Goal: Answer question/provide support: Share knowledge or assist other users

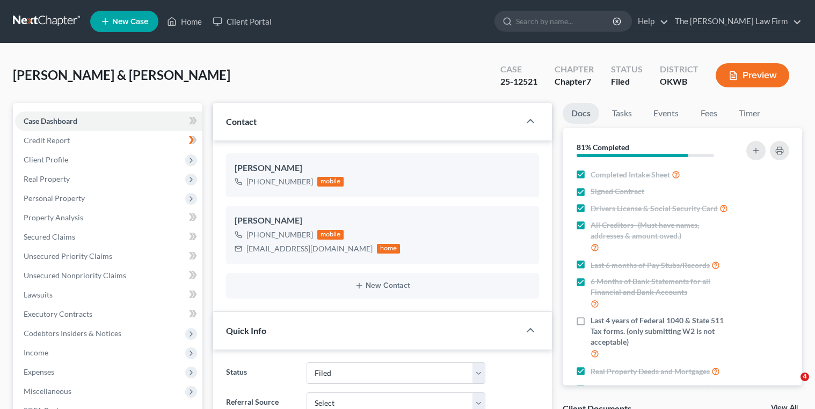
select select "2"
click at [36, 20] on link at bounding box center [47, 21] width 69 height 19
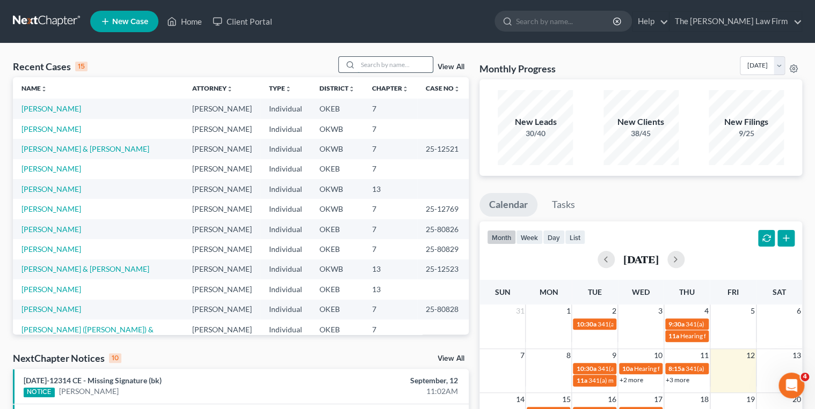
click at [399, 69] on input "search" at bounding box center [394, 65] width 75 height 16
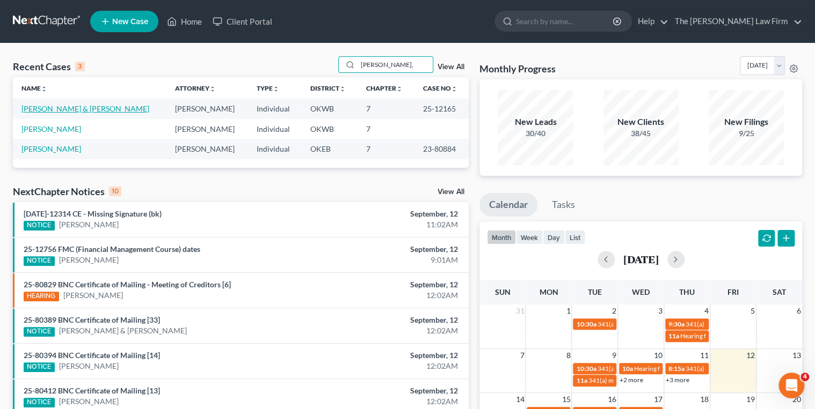
type input "Watts,"
click at [77, 105] on link "[PERSON_NAME] & [PERSON_NAME]" at bounding box center [85, 108] width 128 height 9
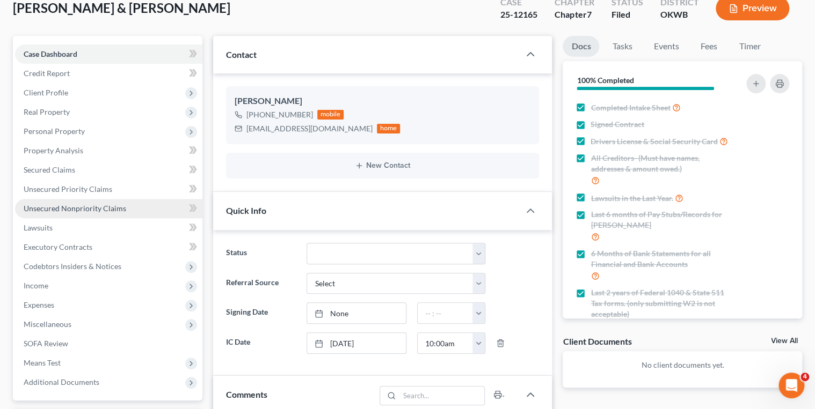
scroll to position [300, 0]
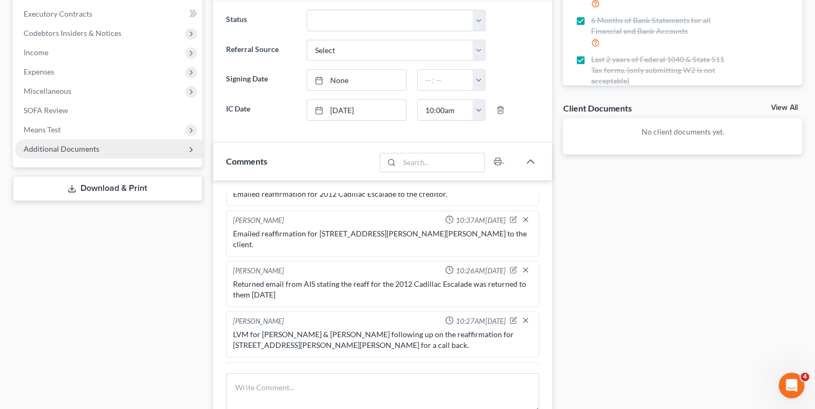
click at [134, 150] on span "Additional Documents" at bounding box center [108, 149] width 187 height 19
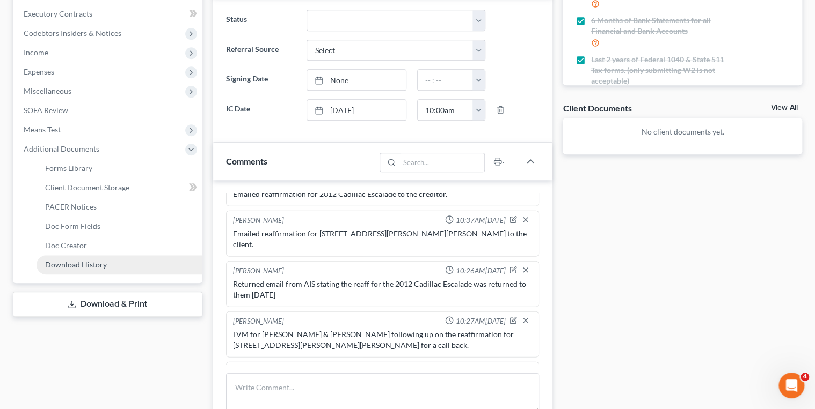
click at [110, 260] on link "Download History" at bounding box center [119, 264] width 166 height 19
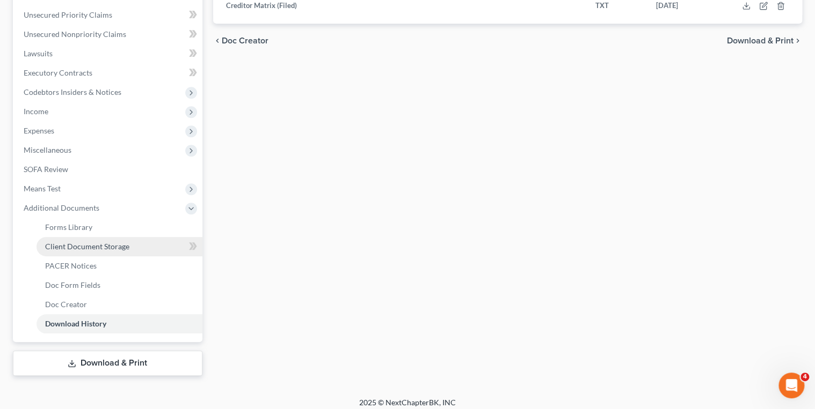
scroll to position [248, 0]
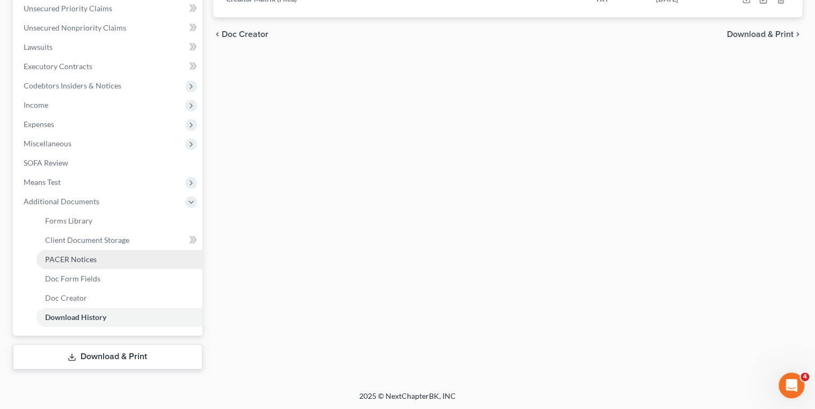
click at [91, 261] on span "PACER Notices" at bounding box center [71, 259] width 52 height 9
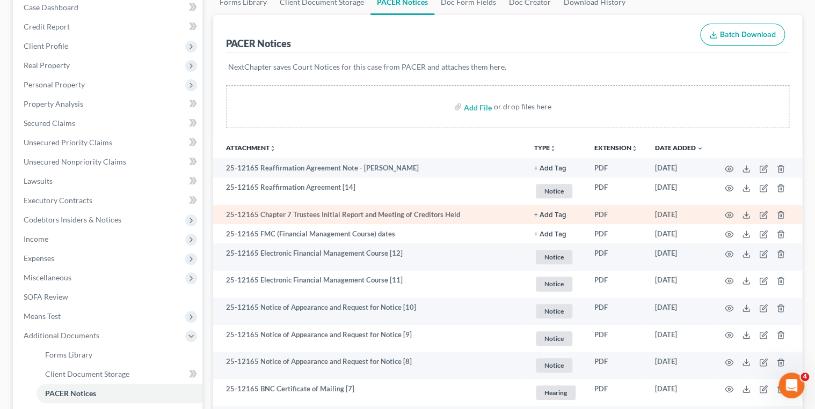
scroll to position [129, 0]
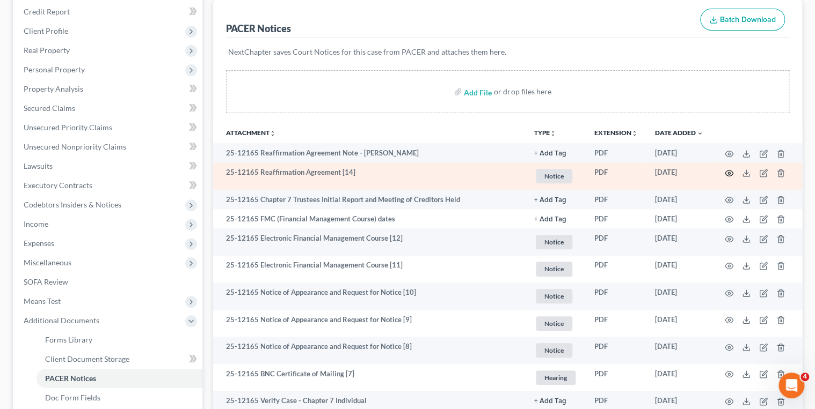
click at [730, 172] on icon "button" at bounding box center [728, 173] width 9 height 9
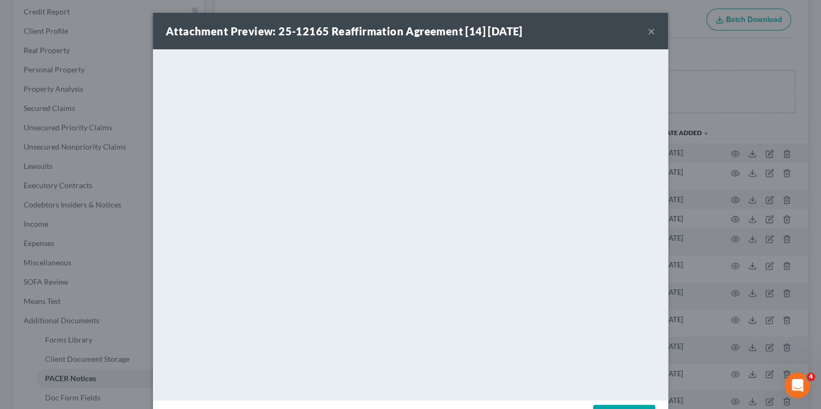
click at [648, 31] on button "×" at bounding box center [652, 31] width 8 height 13
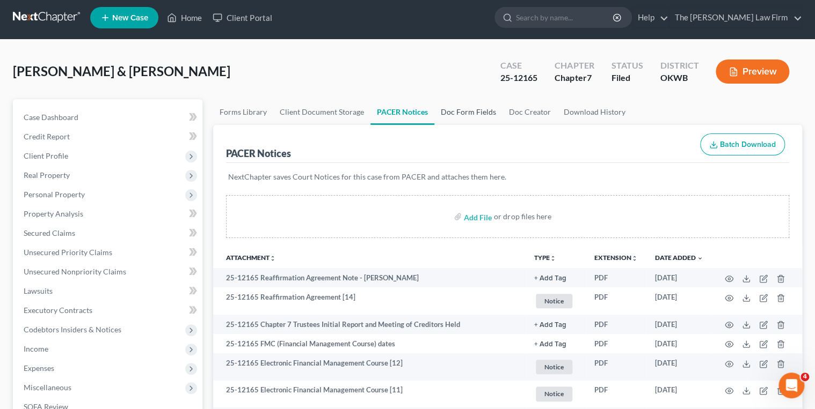
scroll to position [0, 0]
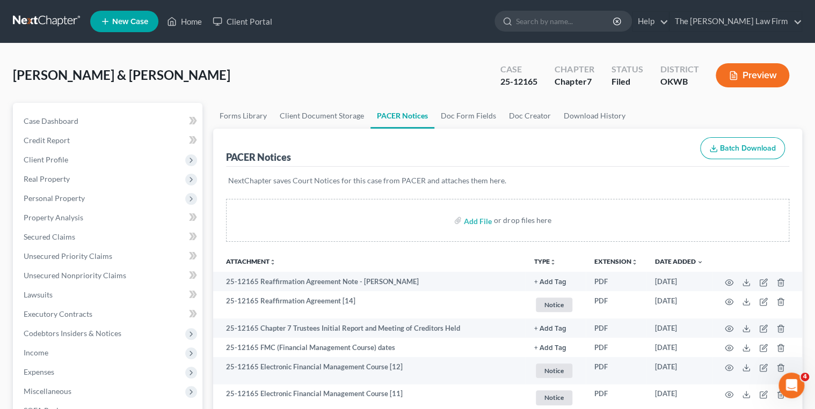
click at [65, 20] on link at bounding box center [47, 21] width 69 height 19
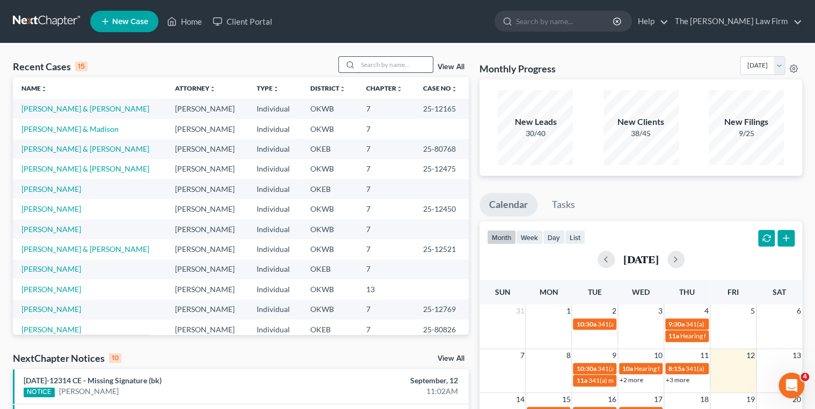
click at [371, 64] on input "search" at bounding box center [394, 65] width 75 height 16
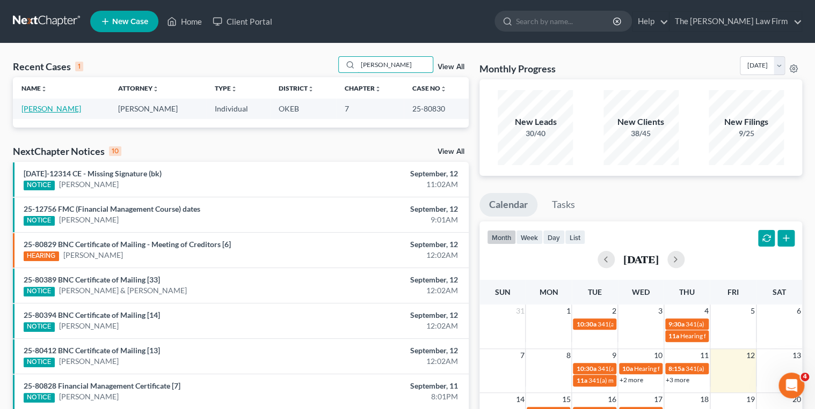
type input "[PERSON_NAME]"
click at [54, 109] on link "[PERSON_NAME]" at bounding box center [51, 108] width 60 height 9
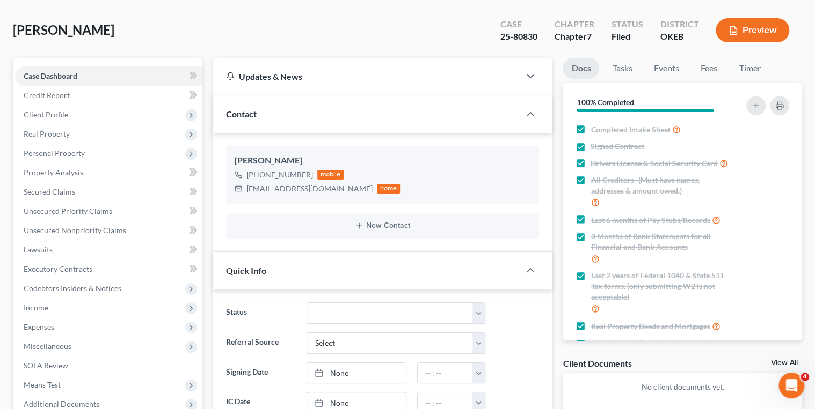
scroll to position [43, 0]
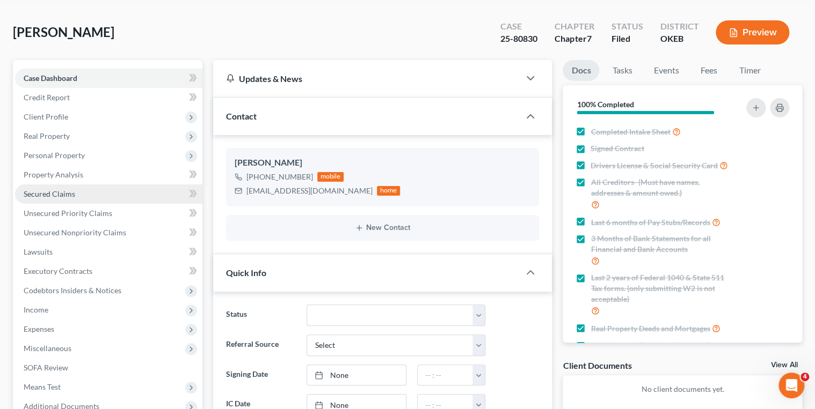
click at [143, 192] on link "Secured Claims" at bounding box center [108, 194] width 187 height 19
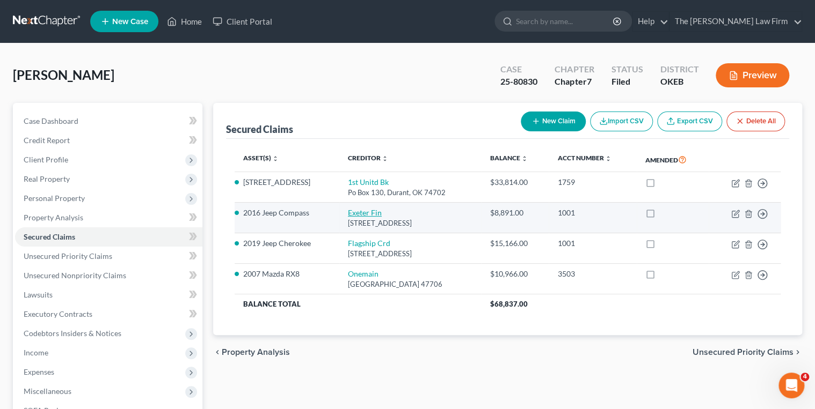
click at [362, 215] on link "Exeter Fin" at bounding box center [365, 212] width 34 height 9
select select "45"
select select "2"
select select "0"
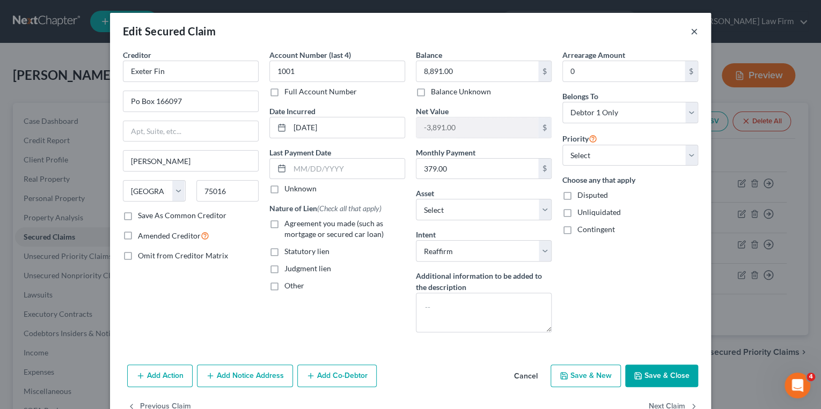
click at [693, 32] on button "×" at bounding box center [695, 31] width 8 height 13
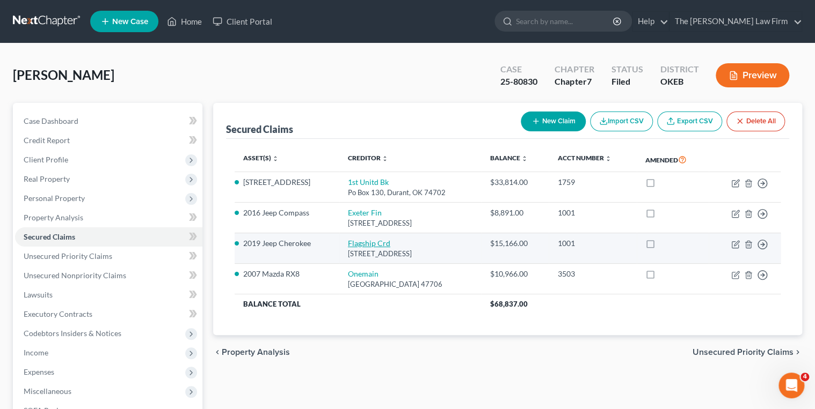
click at [369, 239] on link "Flagship Crd" at bounding box center [369, 243] width 42 height 9
select select "45"
select select "11"
select select "2"
select select "0"
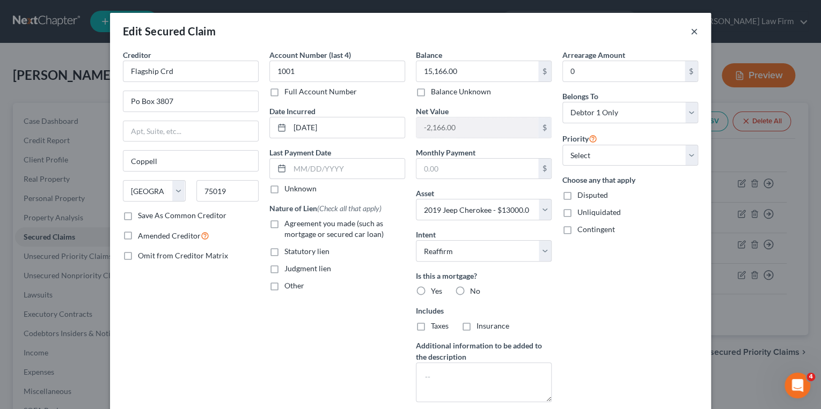
click at [692, 32] on button "×" at bounding box center [695, 31] width 8 height 13
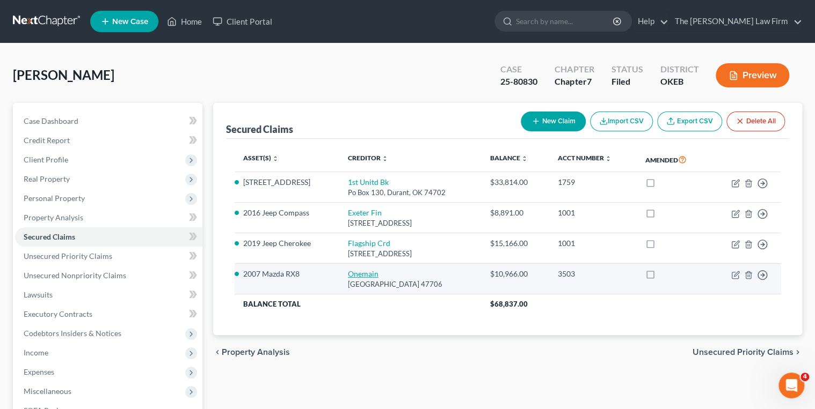
click at [364, 271] on link "Onemain" at bounding box center [363, 273] width 31 height 9
select select "15"
select select "5"
select select "0"
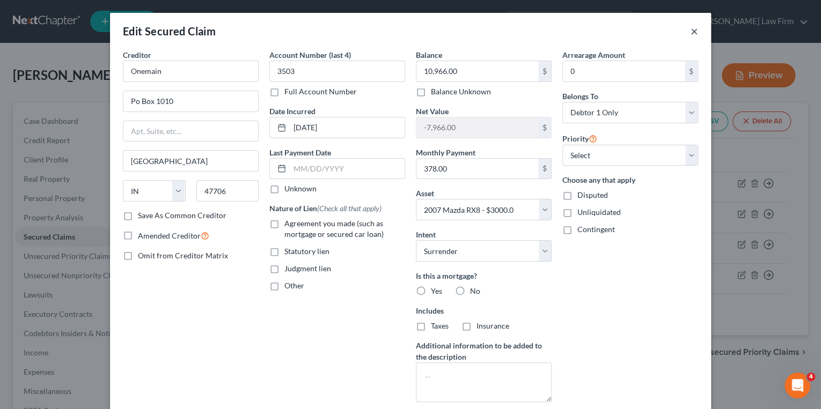
click at [691, 31] on button "×" at bounding box center [695, 31] width 8 height 13
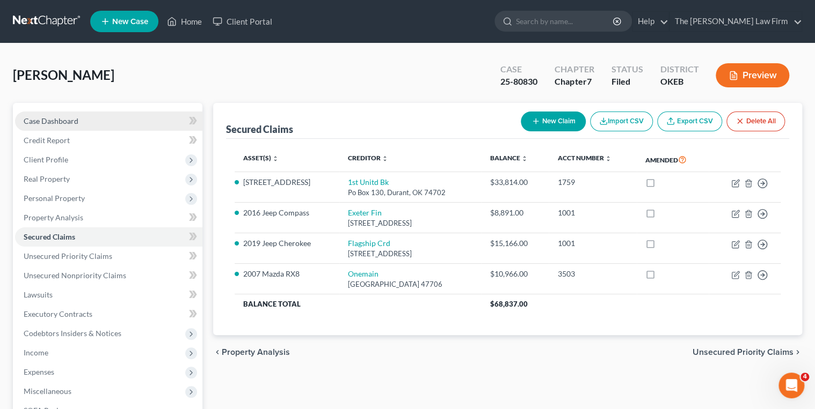
click at [77, 122] on link "Case Dashboard" at bounding box center [108, 121] width 187 height 19
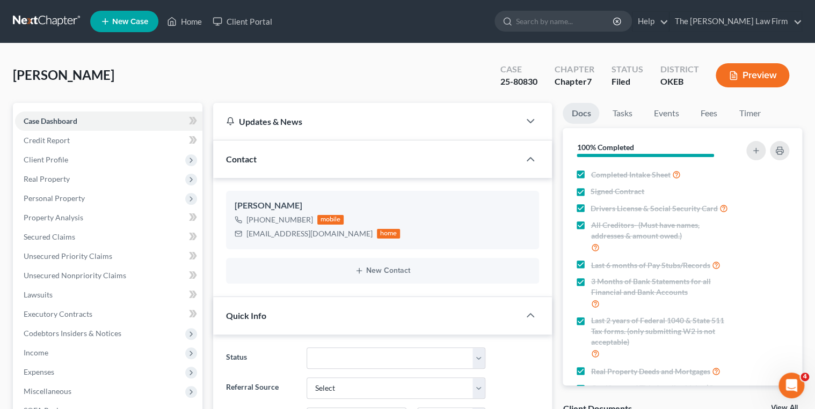
scroll to position [116, 0]
click at [517, 80] on div "25-80830" at bounding box center [518, 82] width 37 height 12
copy div "25-80830"
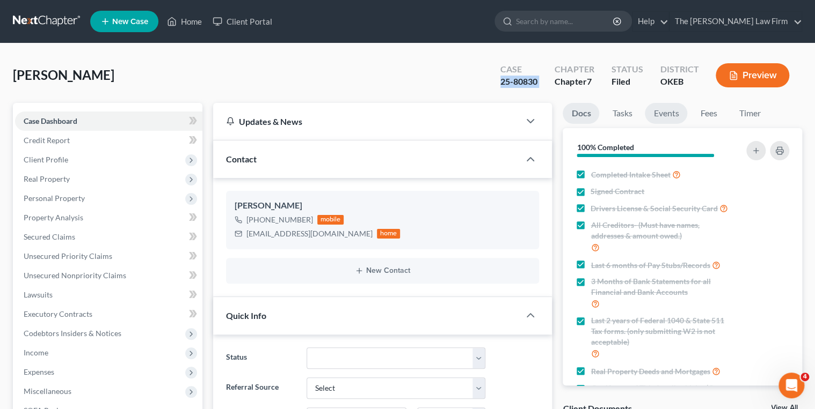
click at [658, 115] on link "Events" at bounding box center [665, 113] width 42 height 21
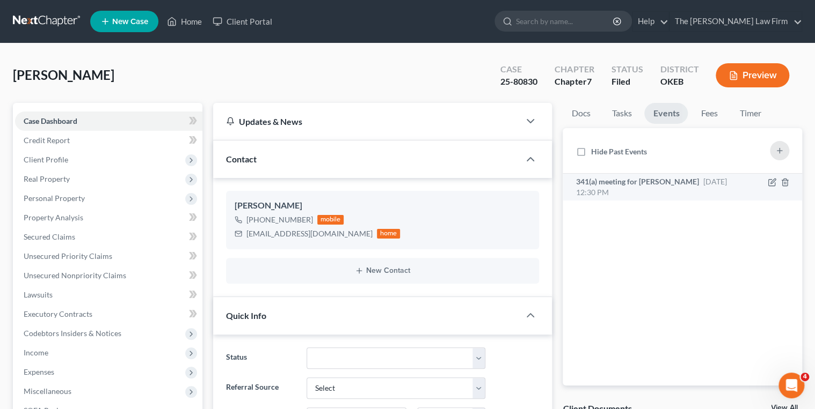
click at [659, 185] on span "341(a) meeting for [PERSON_NAME]" at bounding box center [636, 181] width 123 height 9
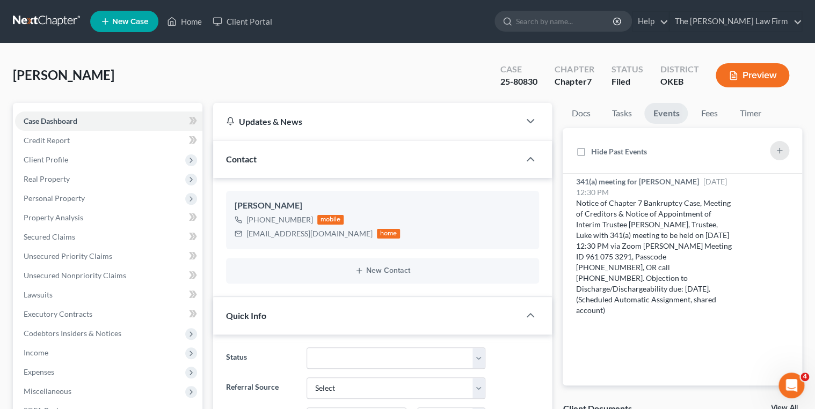
click at [505, 79] on div "25-80830" at bounding box center [518, 82] width 37 height 12
copy div "25-80830"
click at [294, 237] on div "[EMAIL_ADDRESS][DOMAIN_NAME]" at bounding box center [309, 234] width 126 height 11
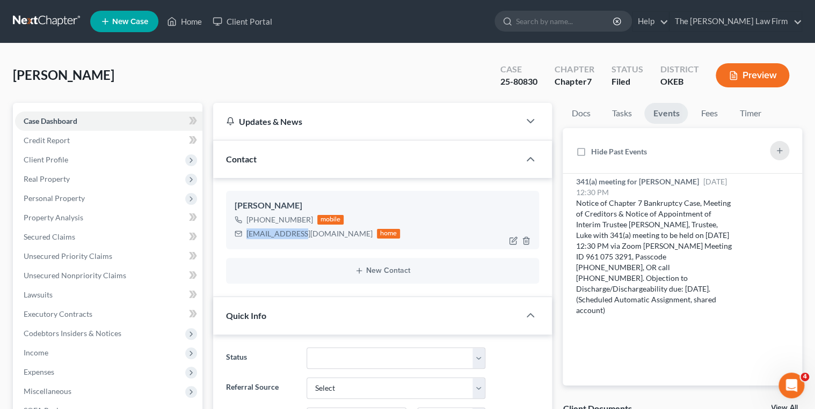
click at [294, 237] on div "[EMAIL_ADDRESS][DOMAIN_NAME]" at bounding box center [309, 234] width 126 height 11
copy div "[EMAIL_ADDRESS][DOMAIN_NAME]"
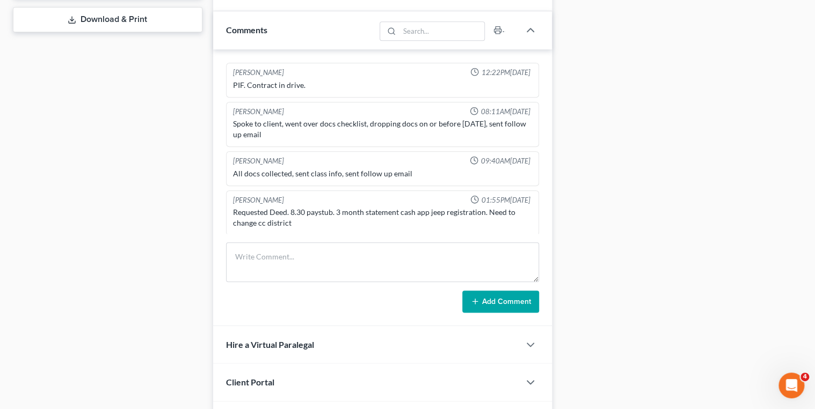
scroll to position [515, 0]
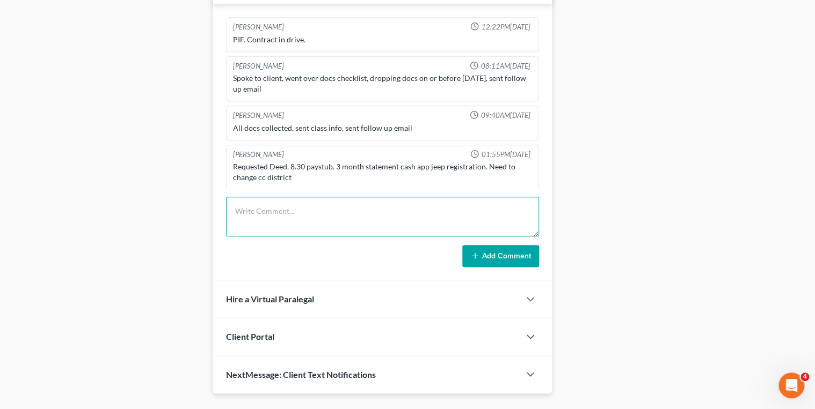
click at [324, 200] on textarea at bounding box center [382, 217] width 313 height 40
type textarea "R"
click at [457, 211] on textarea "Sent an email to request FU8795 August Statement. All other docs uploaded to Ax…" at bounding box center [382, 217] width 313 height 40
click at [457, 210] on textarea "Sent an email to request FU8795 August Statement. All other docs uploaded to Ax…" at bounding box center [382, 217] width 313 height 40
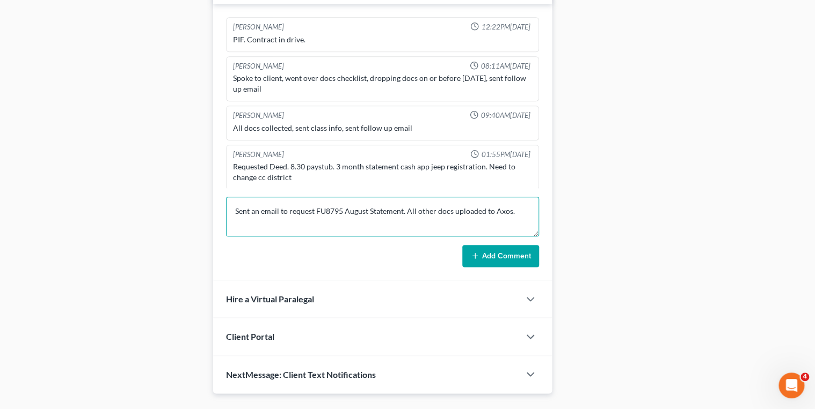
type textarea "Sent an email to request FU8795 August Statement. All other docs uploaded to Ax…"
click at [484, 257] on button "Add Comment" at bounding box center [500, 256] width 77 height 23
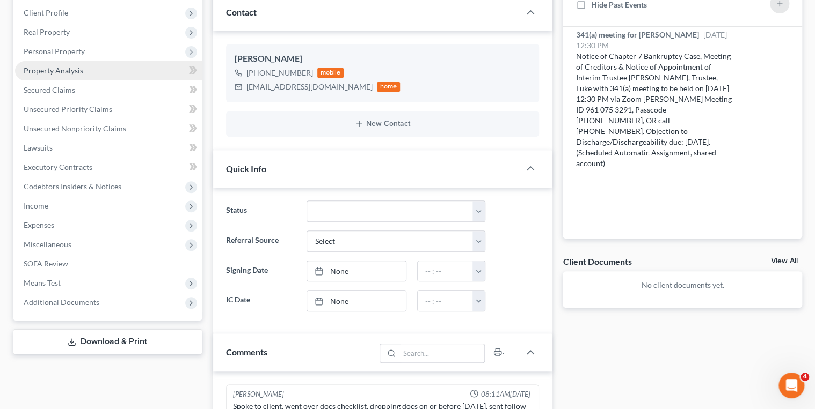
scroll to position [86, 0]
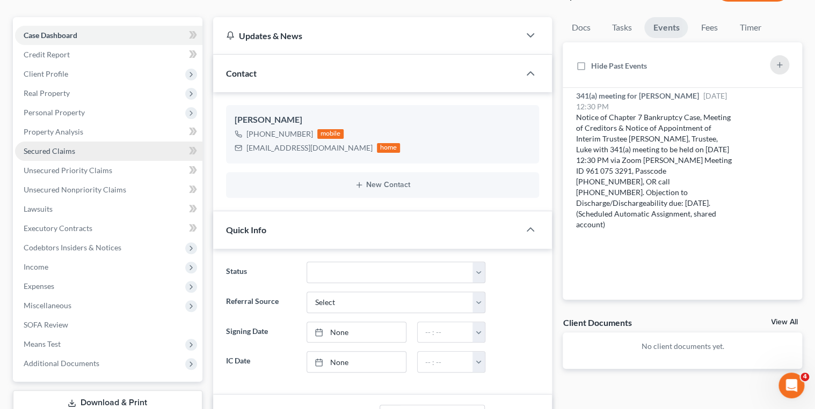
click at [90, 155] on link "Secured Claims" at bounding box center [108, 151] width 187 height 19
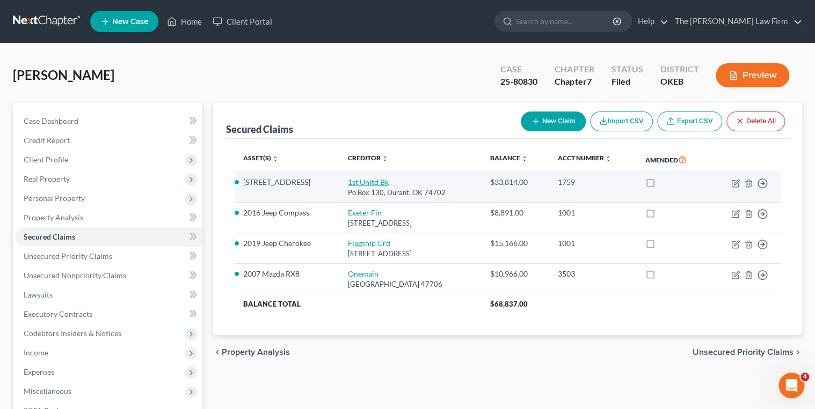
click at [367, 182] on link "1st Unitd Bk" at bounding box center [368, 182] width 41 height 9
select select "37"
select select "4"
select select "2"
select select "0"
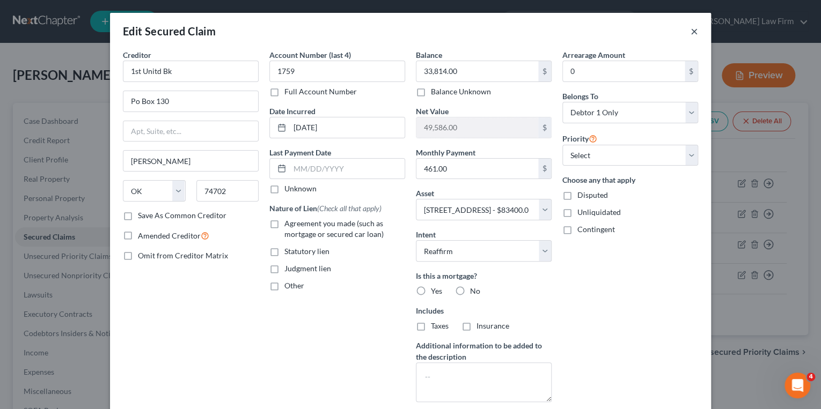
click at [691, 32] on button "×" at bounding box center [695, 31] width 8 height 13
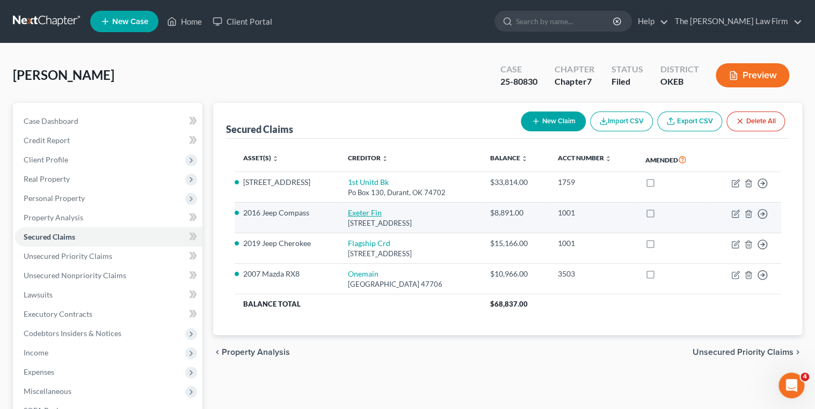
click at [349, 212] on link "Exeter Fin" at bounding box center [365, 212] width 34 height 9
select select "45"
select select "2"
select select "0"
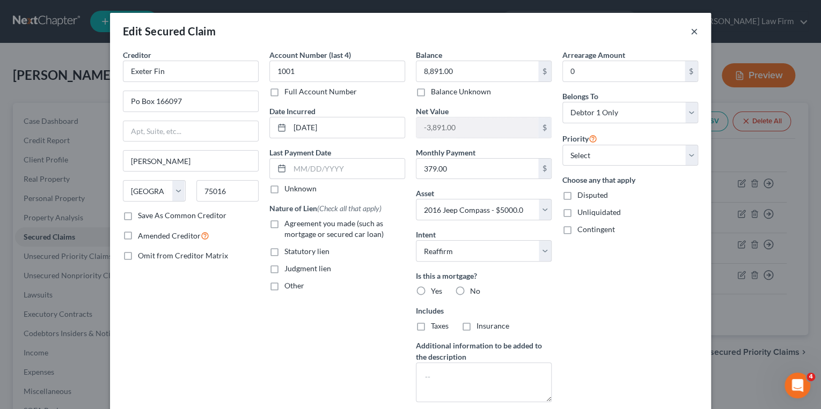
click at [691, 28] on button "×" at bounding box center [695, 31] width 8 height 13
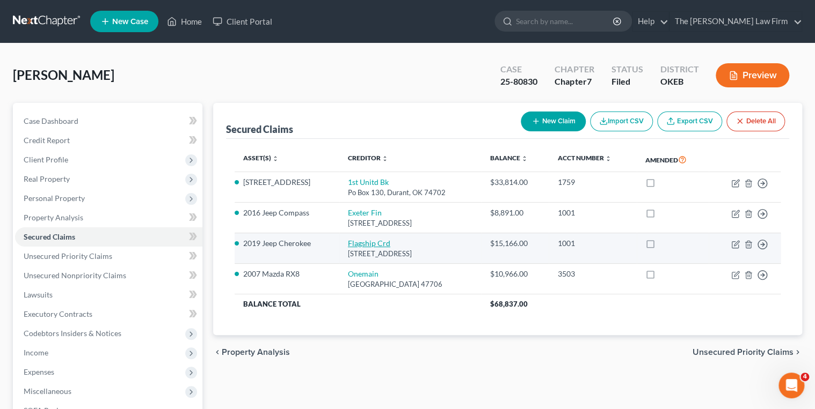
click at [363, 240] on link "Flagship Crd" at bounding box center [369, 243] width 42 height 9
select select "45"
select select "11"
select select "2"
select select "0"
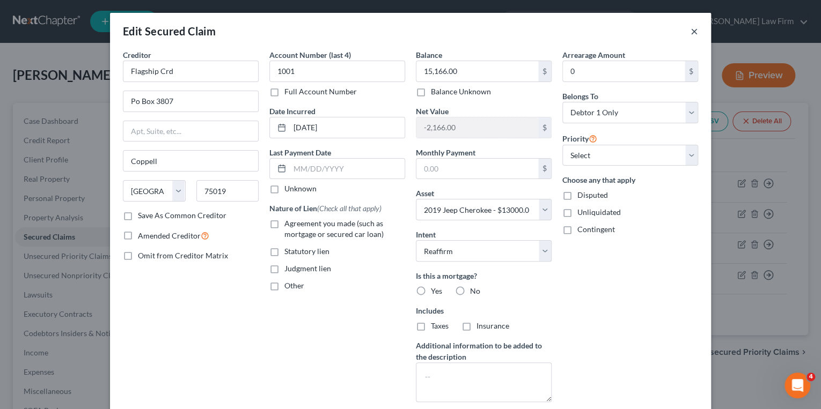
click at [691, 31] on button "×" at bounding box center [695, 31] width 8 height 13
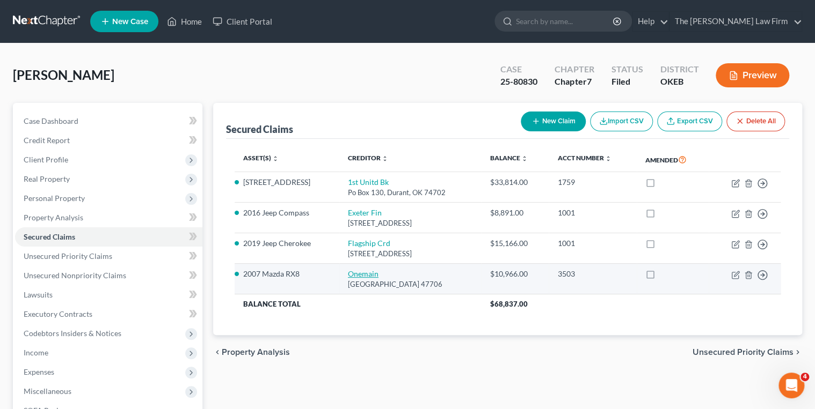
click at [349, 273] on link "Onemain" at bounding box center [363, 273] width 31 height 9
select select "15"
select select "5"
select select "0"
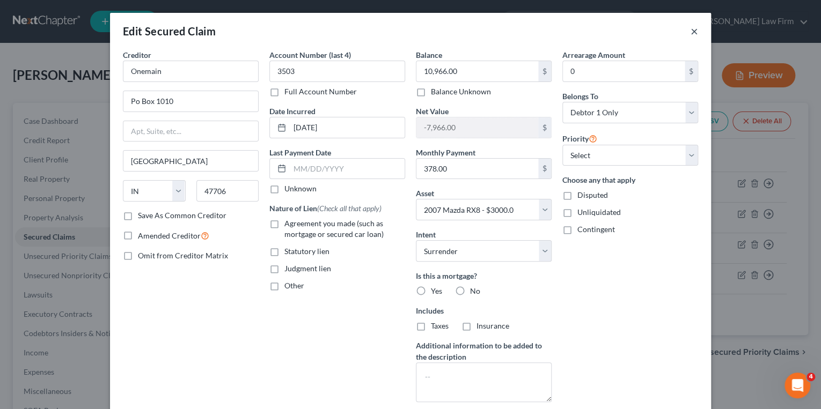
click at [693, 32] on button "×" at bounding box center [695, 31] width 8 height 13
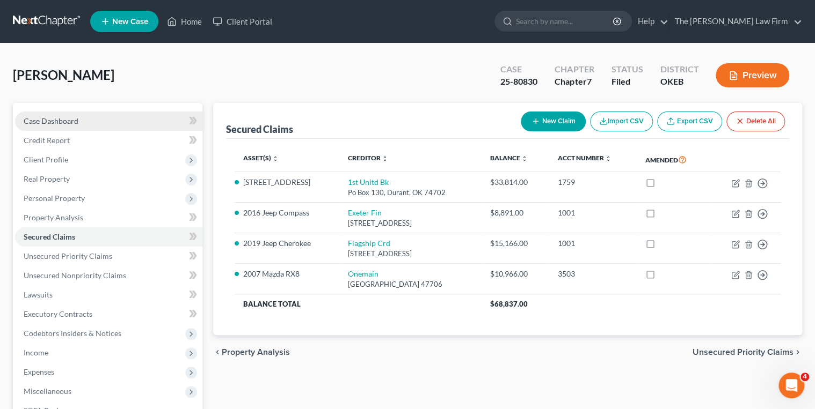
click at [86, 116] on link "Case Dashboard" at bounding box center [108, 121] width 187 height 19
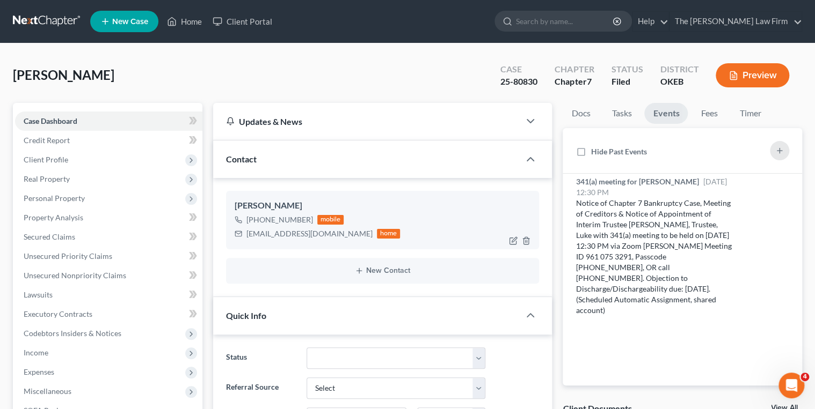
scroll to position [156, 0]
click at [281, 236] on div "[EMAIL_ADDRESS][DOMAIN_NAME]" at bounding box center [309, 234] width 126 height 11
click at [281, 232] on div "[EMAIL_ADDRESS][DOMAIN_NAME]" at bounding box center [309, 234] width 126 height 11
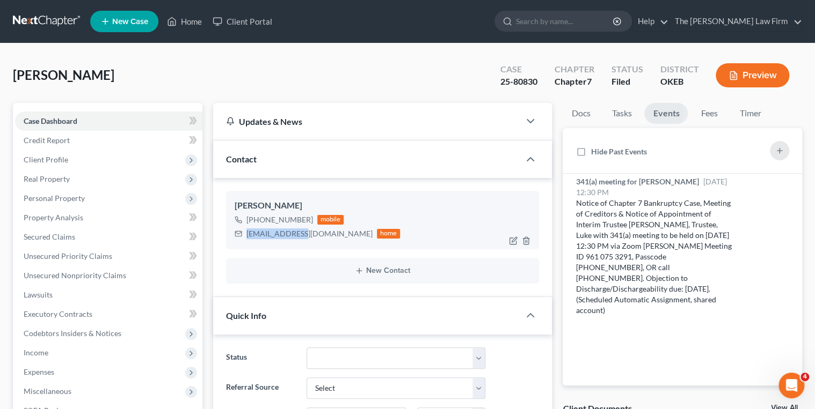
click at [281, 232] on div "[EMAIL_ADDRESS][DOMAIN_NAME]" at bounding box center [309, 234] width 126 height 11
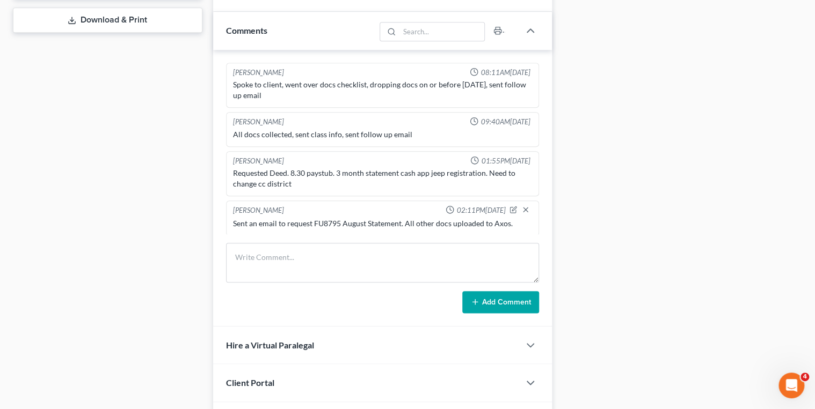
scroll to position [472, 0]
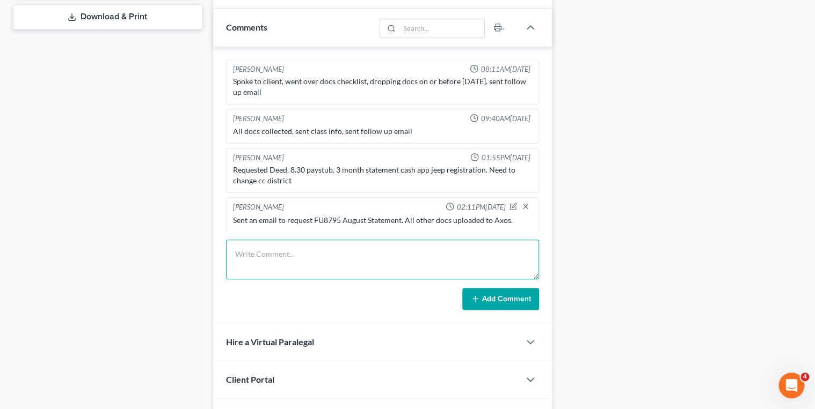
click at [287, 250] on textarea at bounding box center [382, 260] width 313 height 40
type textarea "Emailed reaffirmation inquiry email to the client."
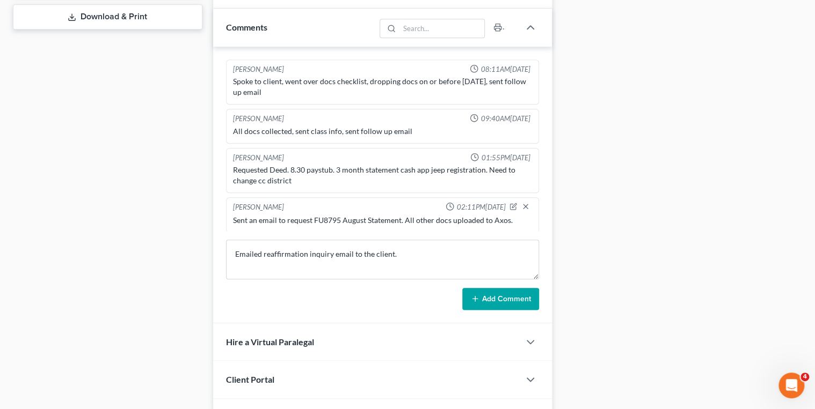
click at [483, 300] on button "Add Comment" at bounding box center [500, 299] width 77 height 23
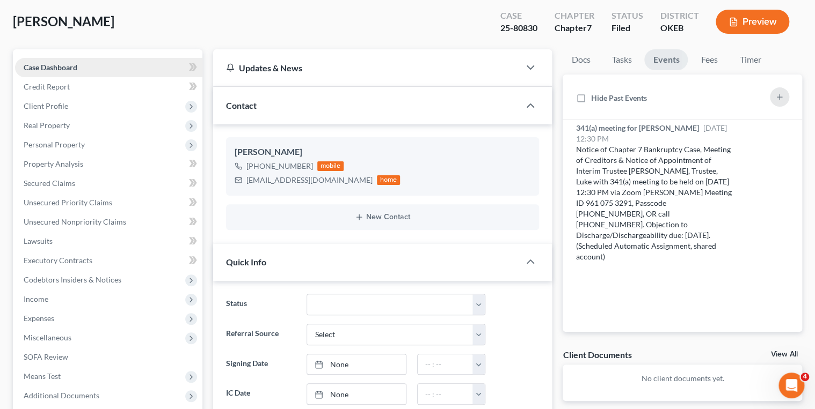
scroll to position [0, 0]
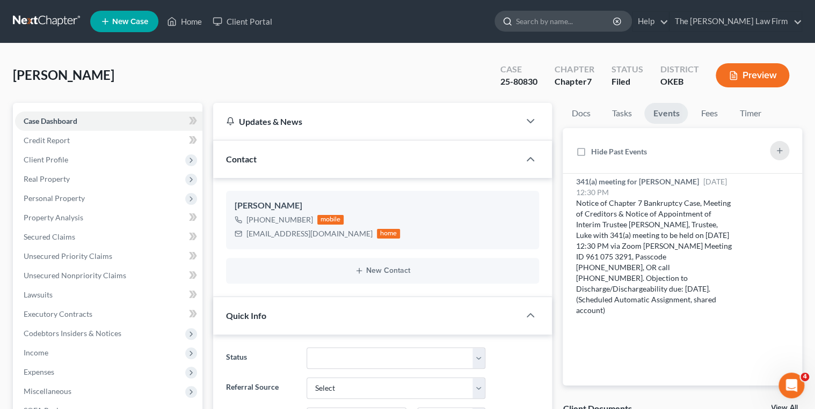
click at [591, 14] on input "search" at bounding box center [565, 21] width 98 height 20
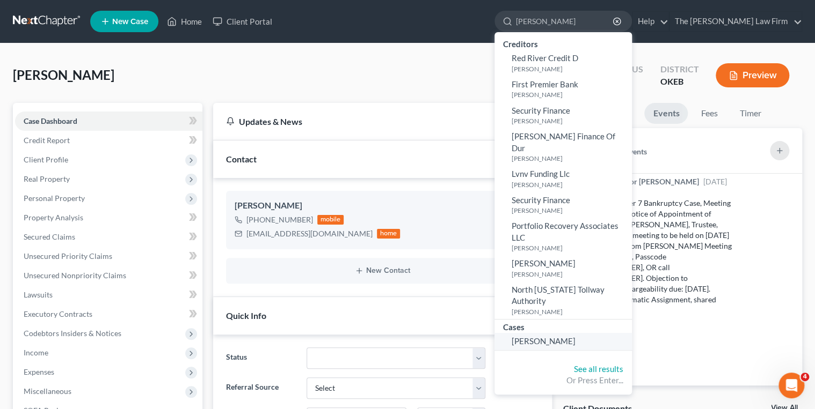
type input "[PERSON_NAME]"
click at [575, 336] on span "[PERSON_NAME]" at bounding box center [543, 341] width 64 height 10
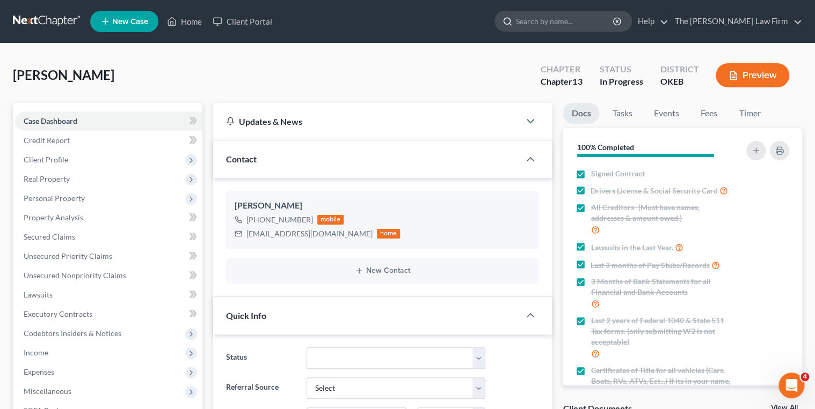
click at [558, 24] on input "search" at bounding box center [565, 21] width 98 height 20
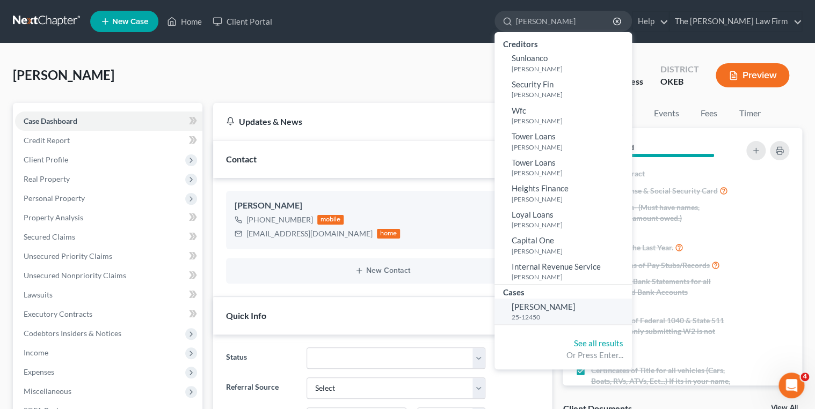
type input "[PERSON_NAME]"
click at [575, 307] on span "[PERSON_NAME]" at bounding box center [543, 307] width 64 height 10
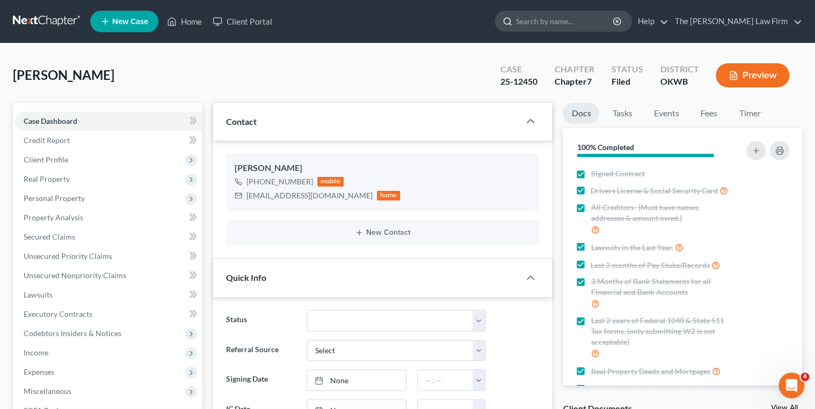
click at [561, 23] on input "search" at bounding box center [565, 21] width 98 height 20
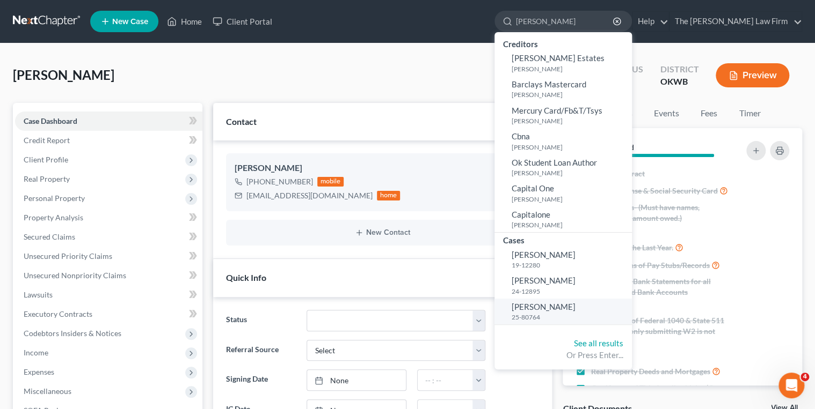
type input "[PERSON_NAME]"
click at [584, 313] on small "25-80764" at bounding box center [570, 317] width 118 height 9
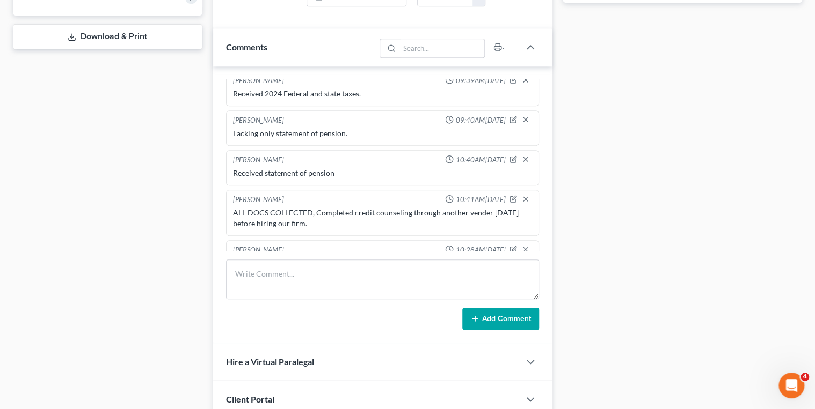
scroll to position [472, 0]
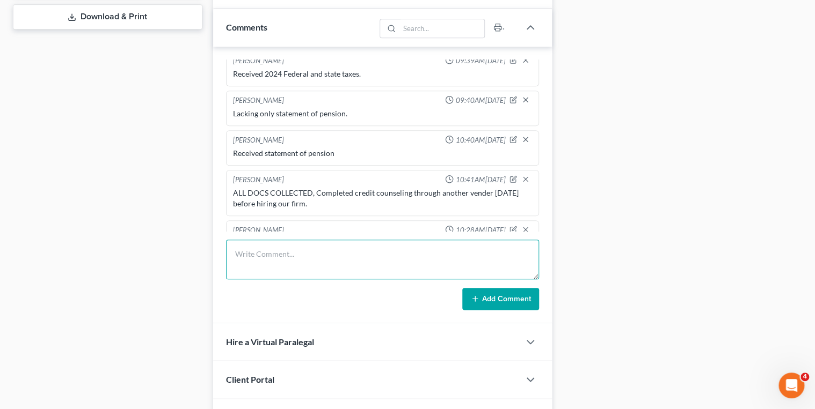
click at [300, 253] on textarea at bounding box center [382, 260] width 313 height 40
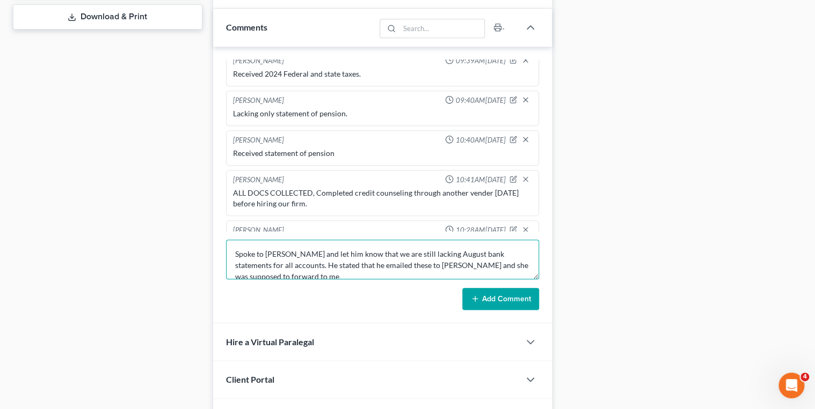
scroll to position [2, 0]
type textarea "Spoke to [PERSON_NAME] and let him know that we are still lacking August bank s…"
click at [479, 292] on button "Add Comment" at bounding box center [500, 299] width 77 height 23
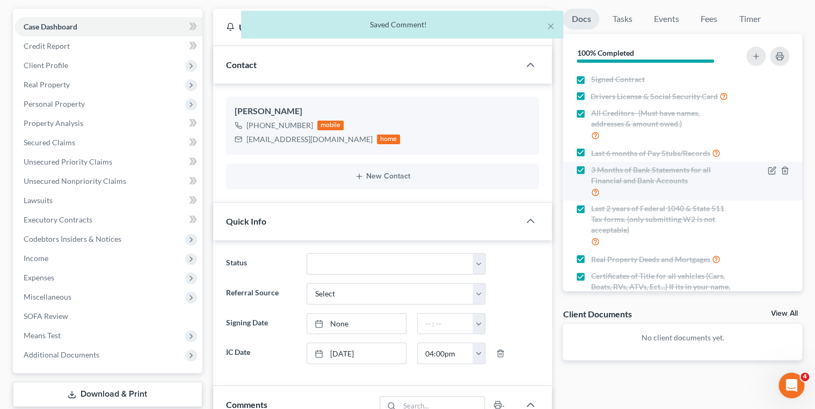
scroll to position [0, 0]
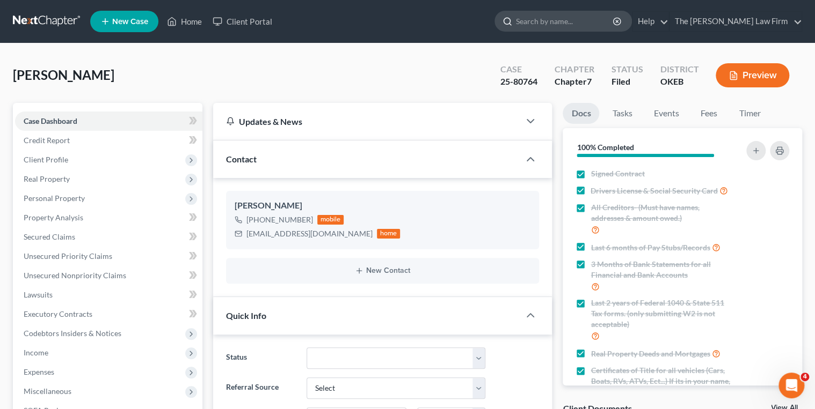
click at [614, 20] on input "search" at bounding box center [565, 21] width 98 height 20
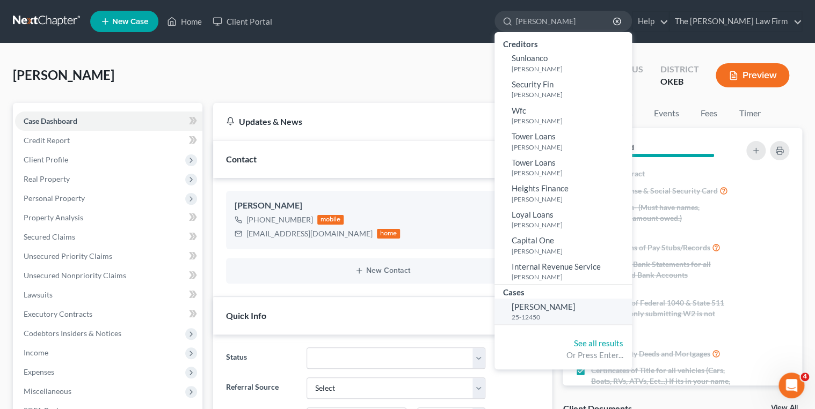
type input "[PERSON_NAME]"
click at [575, 308] on span "[PERSON_NAME]" at bounding box center [543, 307] width 64 height 10
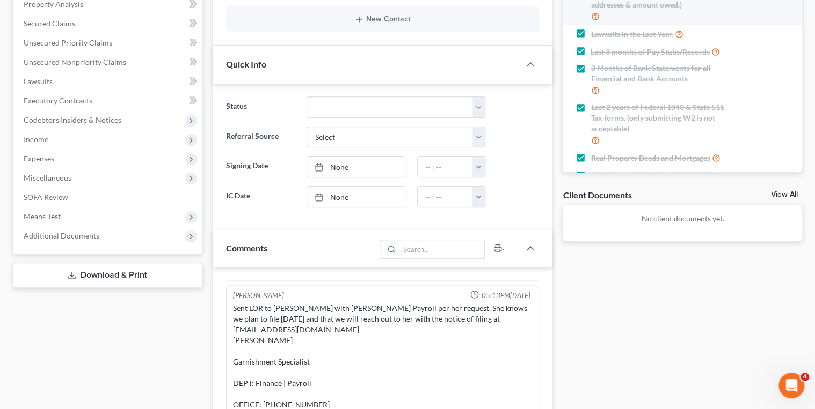
scroll to position [86, 0]
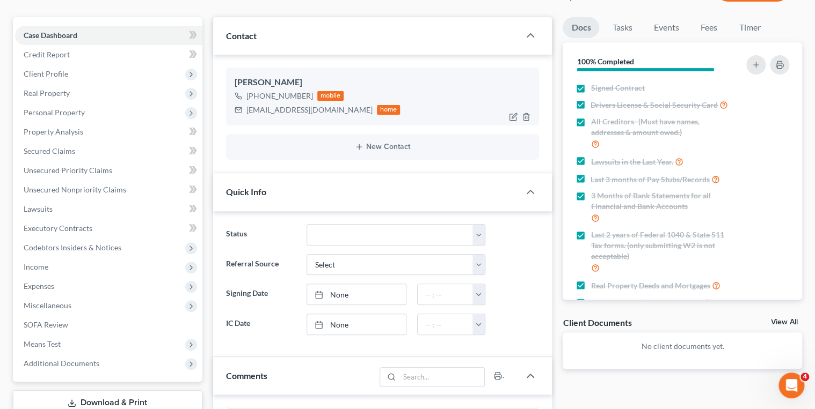
click at [295, 109] on div "[EMAIL_ADDRESS][DOMAIN_NAME]" at bounding box center [309, 110] width 126 height 11
copy div "[EMAIL_ADDRESS][DOMAIN_NAME]"
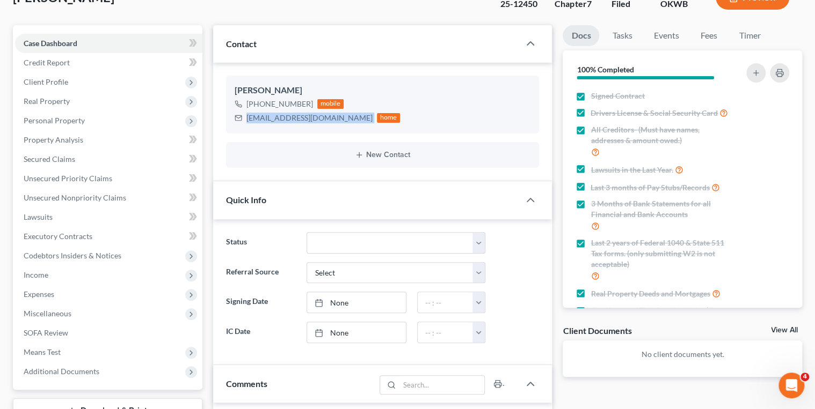
scroll to position [0, 0]
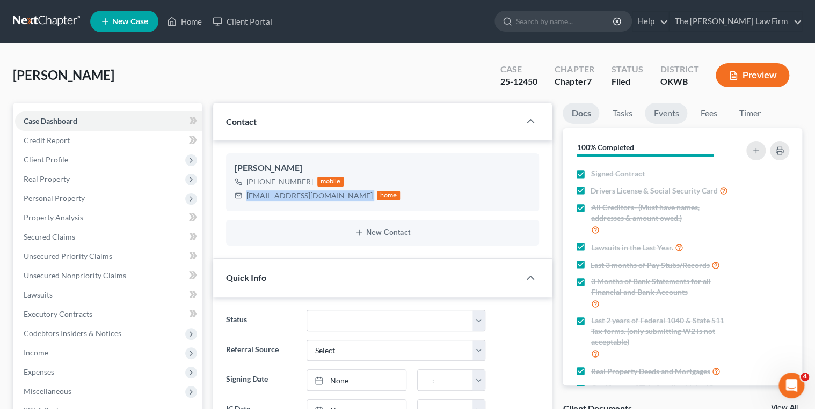
click at [657, 114] on link "Events" at bounding box center [665, 113] width 42 height 21
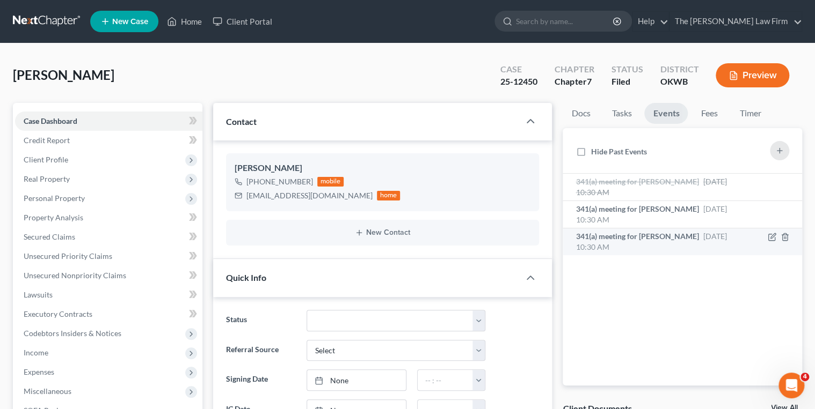
click at [681, 238] on span "341(a) meeting for [PERSON_NAME]" at bounding box center [636, 236] width 123 height 9
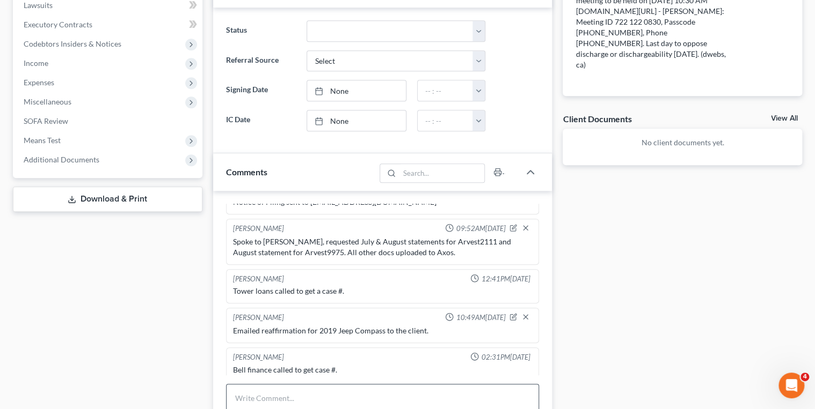
scroll to position [386, 0]
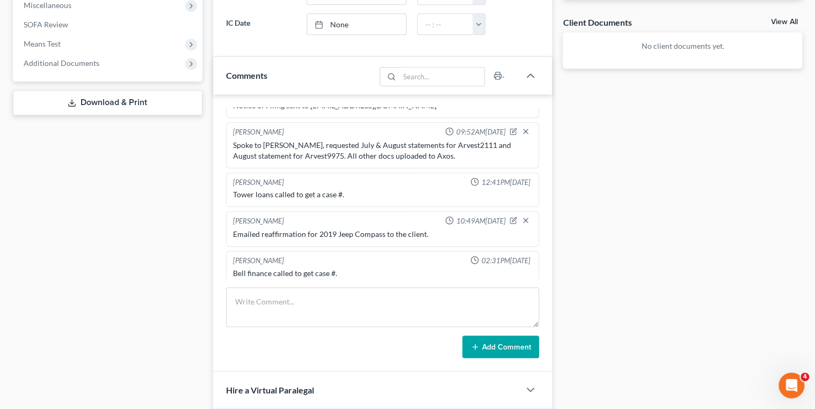
click at [276, 142] on div "Spoke to [PERSON_NAME], requested July & August statements for Arvest2111 and A…" at bounding box center [382, 150] width 299 height 21
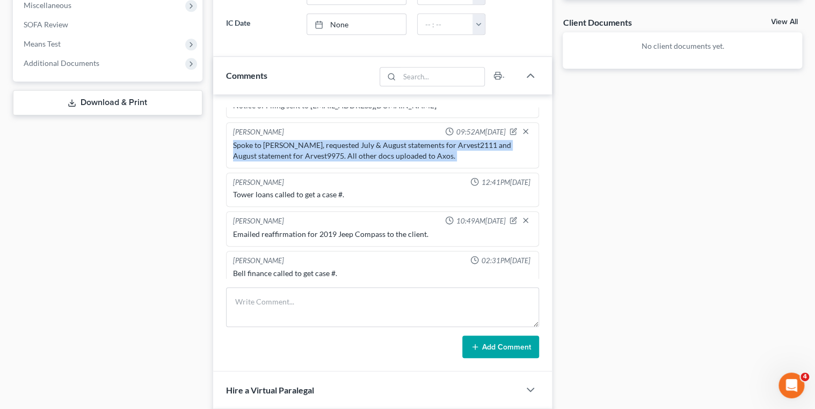
copy div "Spoke to [PERSON_NAME], requested July & August statements for Arvest2111 and A…"
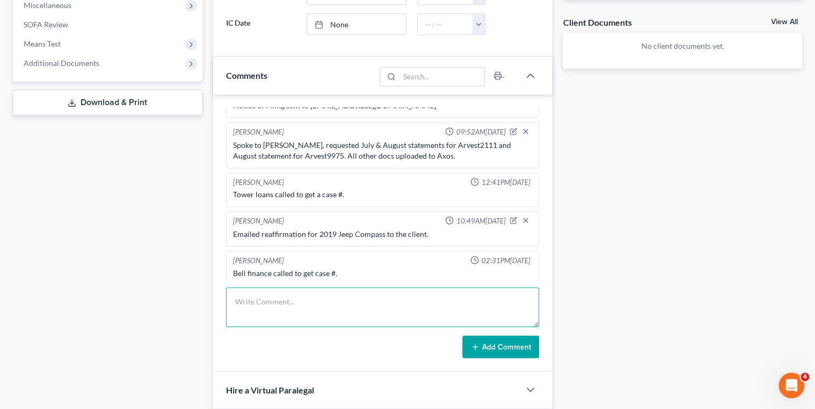
click at [296, 300] on textarea at bounding box center [382, 308] width 313 height 40
paste textarea "Spoke to [PERSON_NAME], requested July & August statements for Arvest2111 and A…"
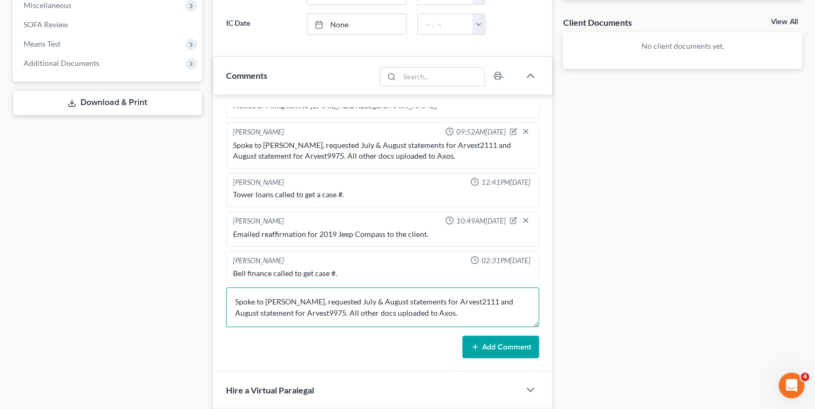
scroll to position [2, 0]
click at [429, 309] on textarea "Spoke to [PERSON_NAME], requested July & August statements for Arvest2111 and A…" at bounding box center [382, 308] width 313 height 40
click at [328, 298] on textarea "Spoke to [PERSON_NAME], requested July & August statements for Arvest2111 and A…" at bounding box center [382, 308] width 313 height 40
click at [404, 309] on textarea "Spoke to [PERSON_NAME], requested for the second time July & August statements …" at bounding box center [382, 308] width 313 height 40
type textarea "Spoke to [PERSON_NAME], requested for the second time July & August statements …"
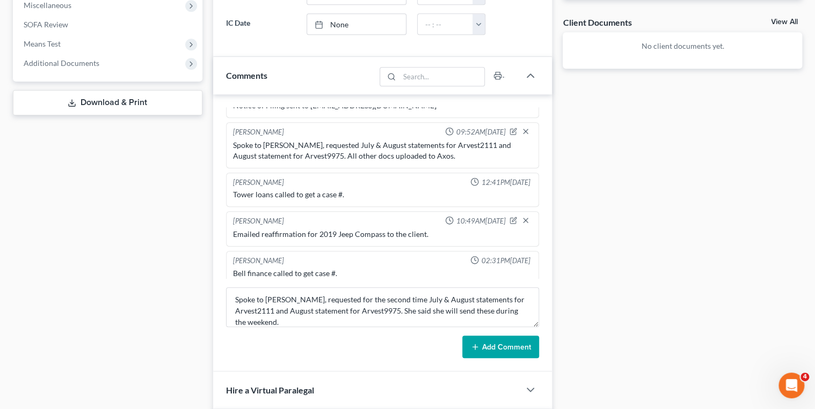
click at [474, 348] on icon at bounding box center [475, 347] width 9 height 9
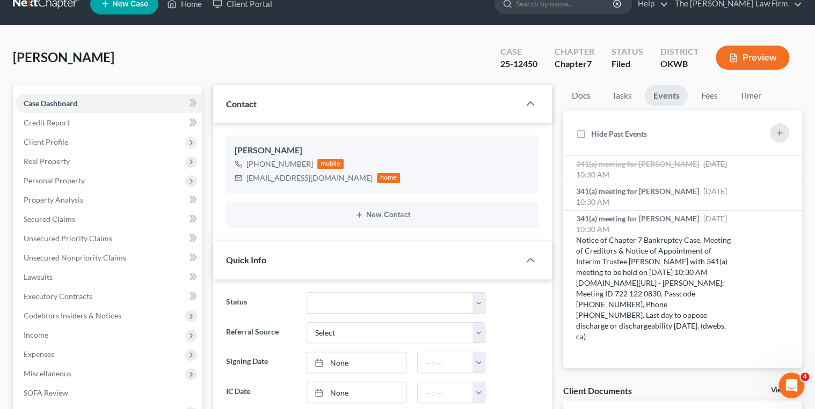
scroll to position [0, 0]
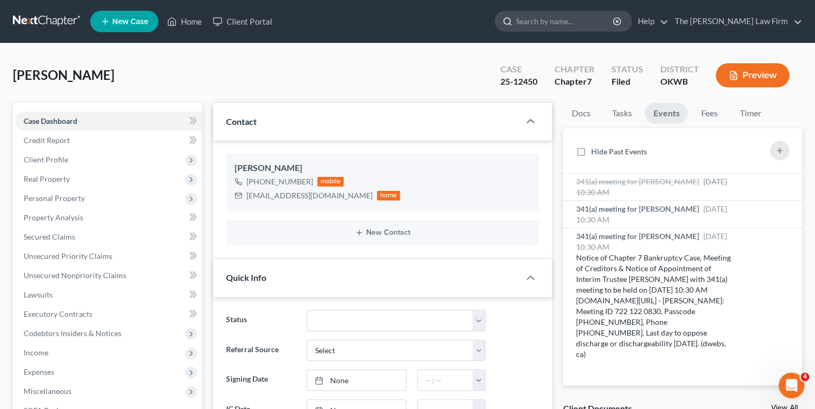
click at [577, 19] on input "search" at bounding box center [565, 21] width 98 height 20
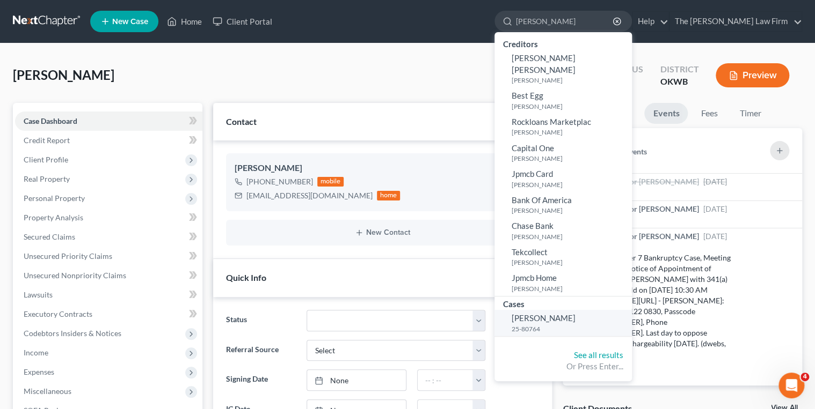
type input "[PERSON_NAME]"
click at [575, 313] on span "[PERSON_NAME]" at bounding box center [543, 318] width 64 height 10
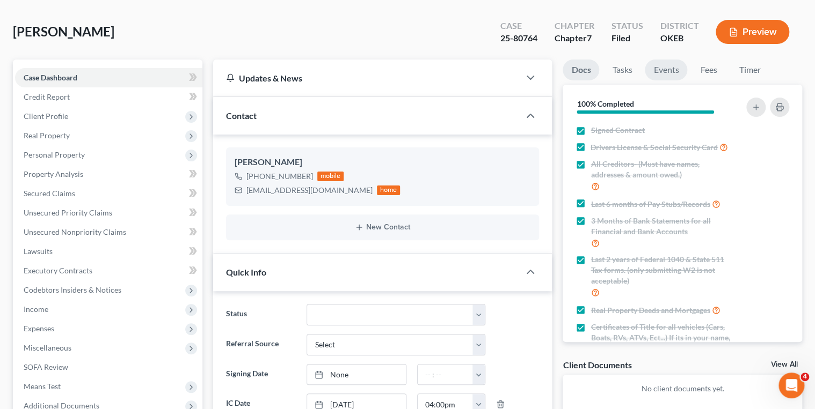
scroll to position [43, 0]
click at [672, 74] on link "Events" at bounding box center [665, 70] width 42 height 21
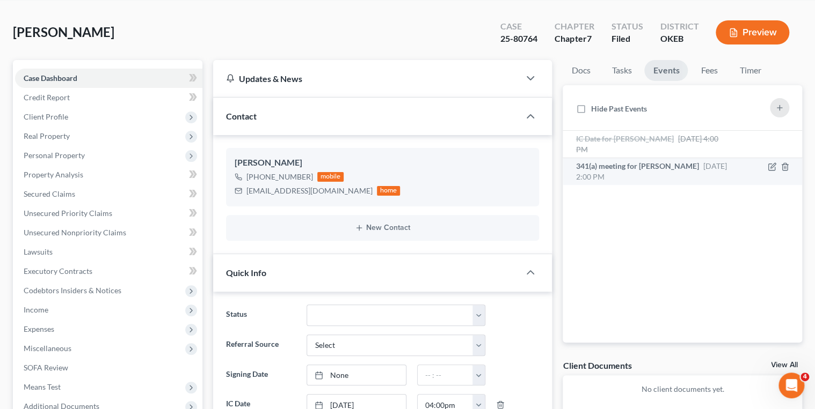
click at [663, 166] on span "341(a) meeting for [PERSON_NAME]" at bounding box center [636, 166] width 123 height 9
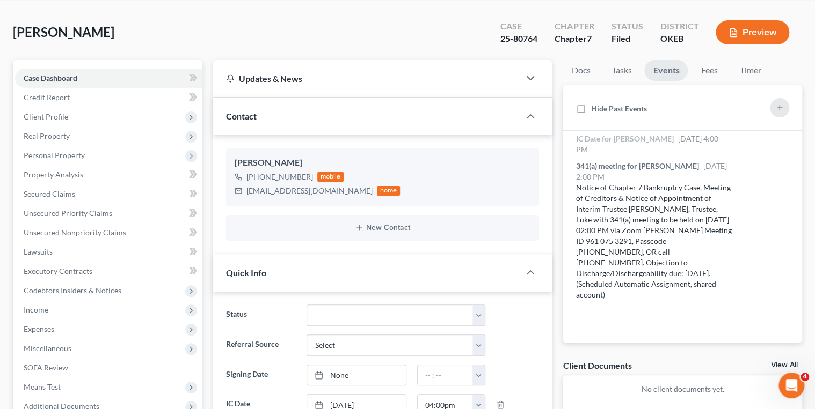
click at [516, 38] on div "25-80764" at bounding box center [518, 39] width 37 height 12
copy div "25-80764"
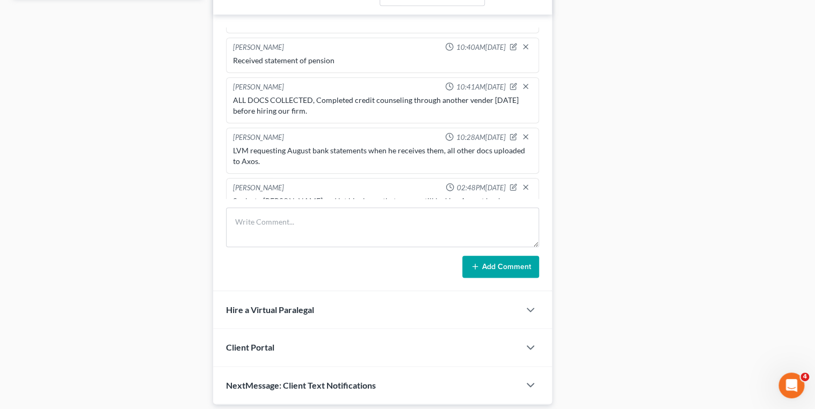
scroll to position [515, 0]
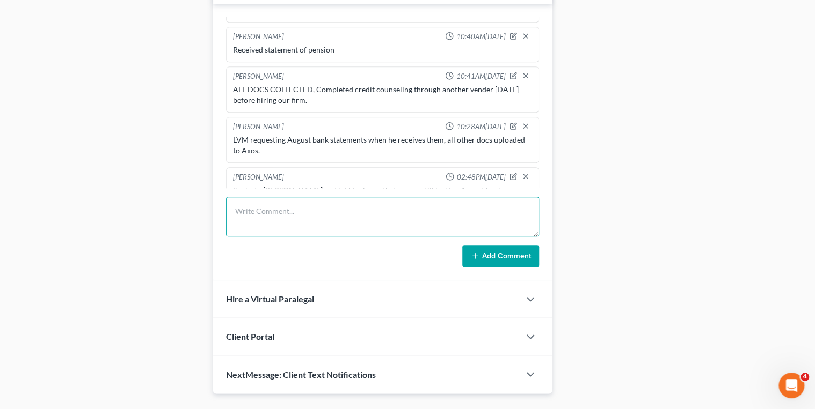
click at [301, 215] on textarea at bounding box center [382, 217] width 313 height 40
type textarea "Received and uploaded Ameristate0946 and Chase8321 to Axos."
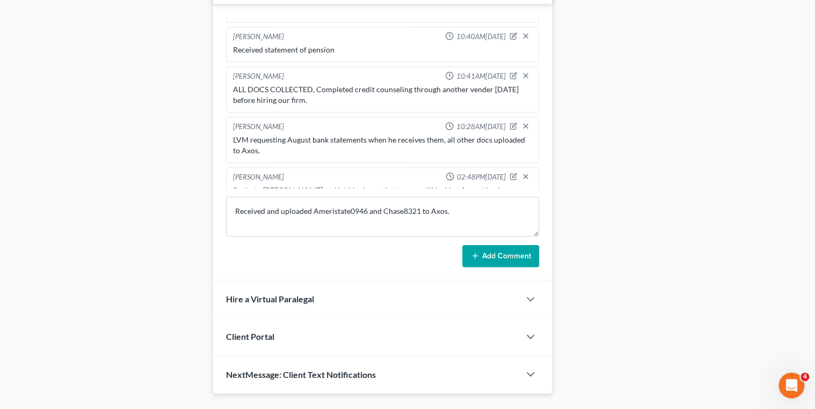
click at [470, 249] on button "Add Comment" at bounding box center [500, 256] width 77 height 23
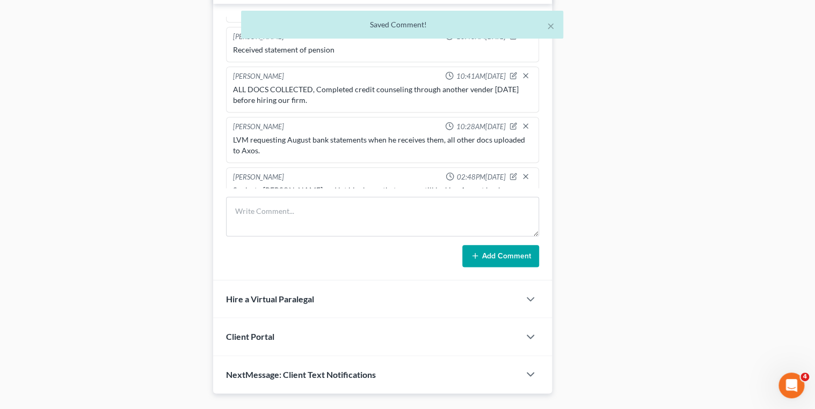
scroll to position [688, 0]
